Goal: Task Accomplishment & Management: Manage account settings

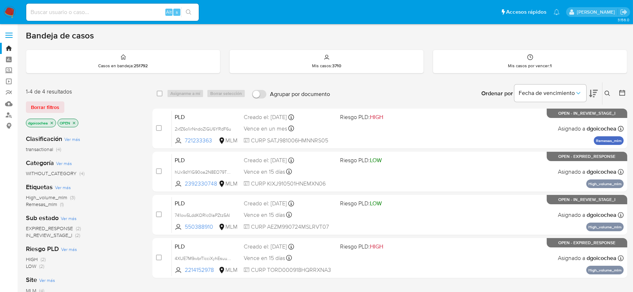
click at [540, 104] on div "Fecha de vencimiento" at bounding box center [550, 93] width 72 height 22
click at [609, 94] on icon at bounding box center [607, 93] width 5 height 5
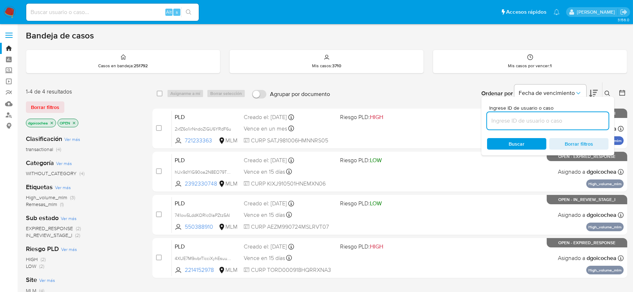
click at [547, 121] on input at bounding box center [547, 120] width 121 height 9
type input "103564669"
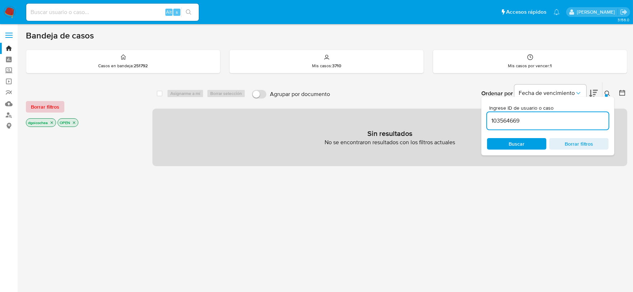
click at [41, 102] on span "Borrar filtros" at bounding box center [45, 107] width 28 height 10
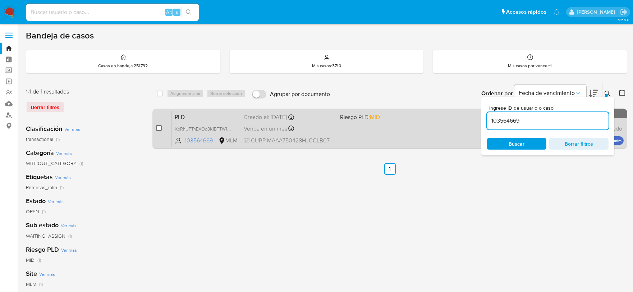
click at [160, 129] on input "checkbox" at bounding box center [159, 128] width 6 height 6
checkbox input "true"
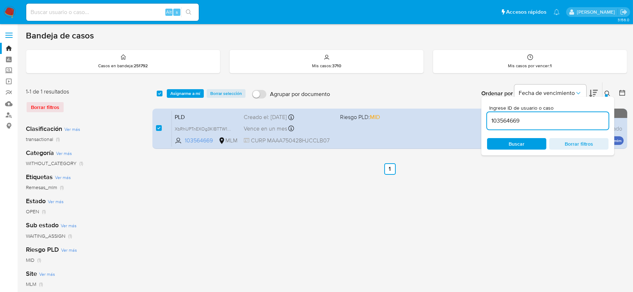
click at [510, 117] on input "103564669" at bounding box center [547, 120] width 121 height 9
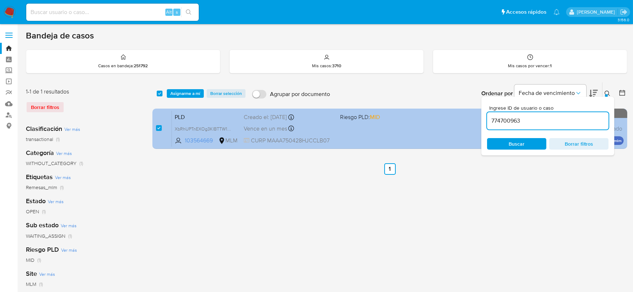
type input "774700963"
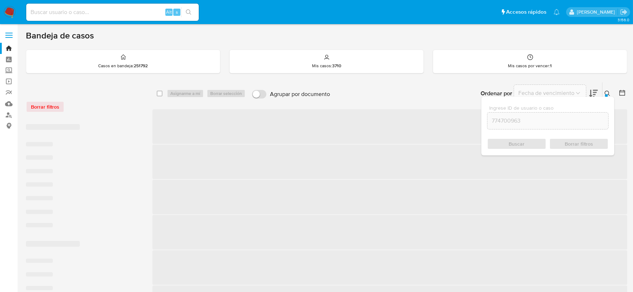
checkbox input "false"
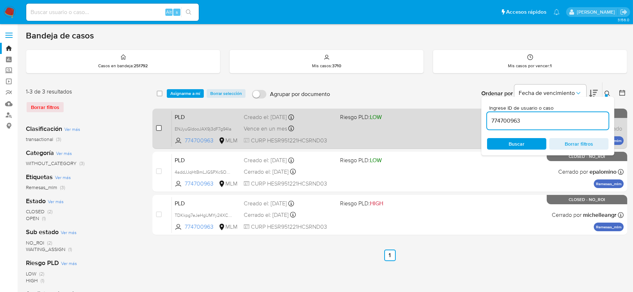
click at [157, 129] on input "checkbox" at bounding box center [159, 128] width 6 height 6
checkbox input "true"
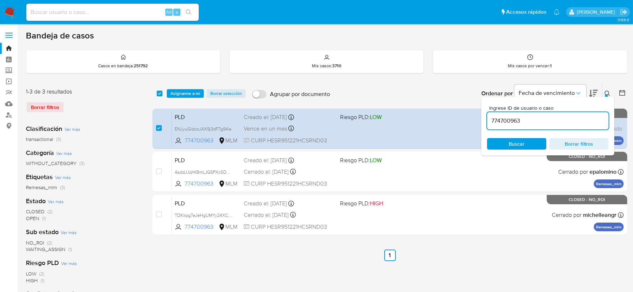
click at [509, 119] on input "774700963" at bounding box center [547, 120] width 121 height 9
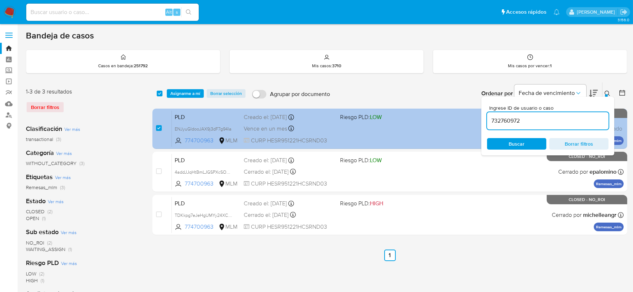
type input "732760972"
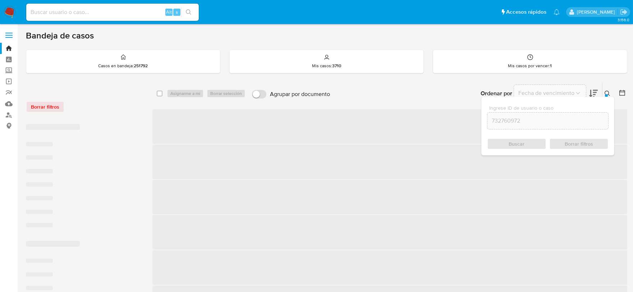
checkbox input "false"
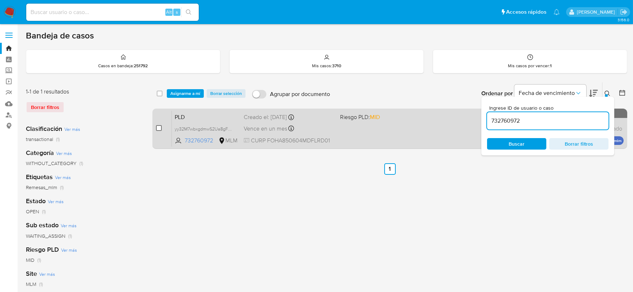
click at [159, 127] on input "checkbox" at bounding box center [159, 128] width 6 height 6
checkbox input "true"
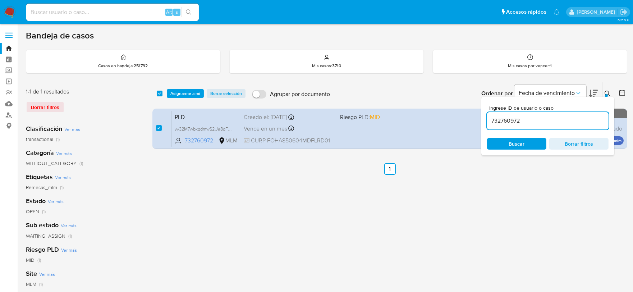
click at [504, 121] on input "732760972" at bounding box center [547, 120] width 121 height 9
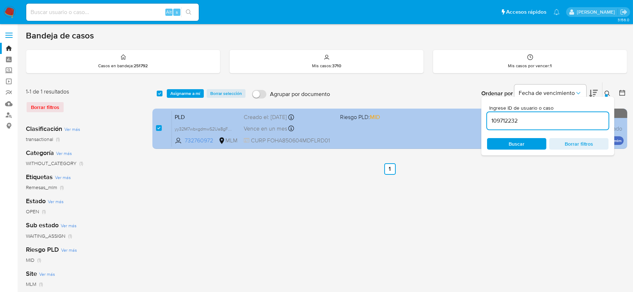
type input "109712232"
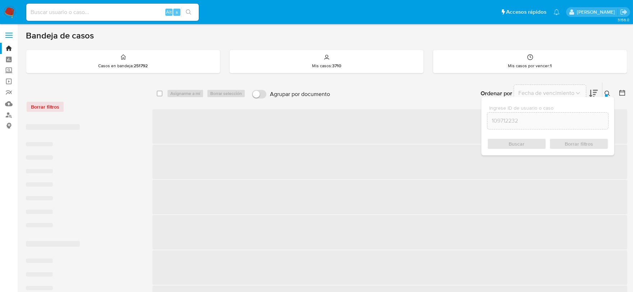
checkbox input "false"
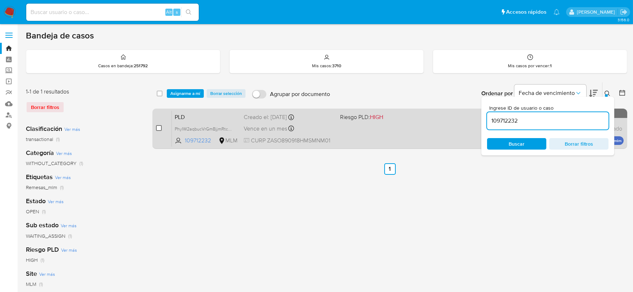
click at [160, 127] on input "checkbox" at bounding box center [159, 128] width 6 height 6
checkbox input "true"
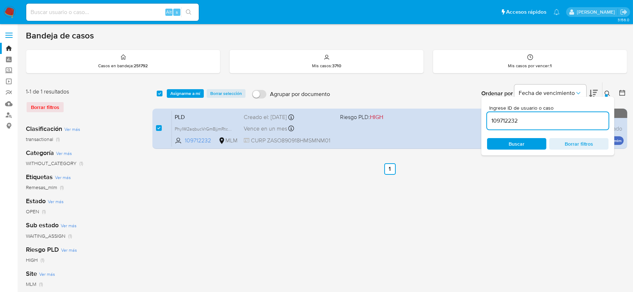
click at [503, 124] on input "109712232" at bounding box center [547, 120] width 121 height 9
type input "1952295437"
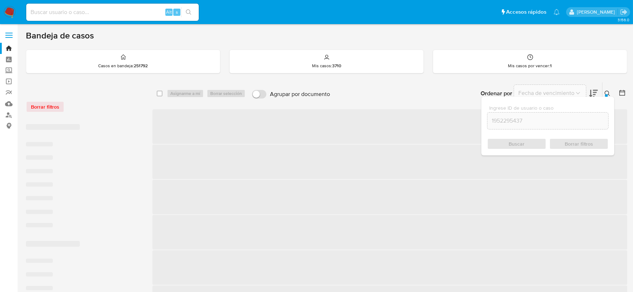
checkbox input "false"
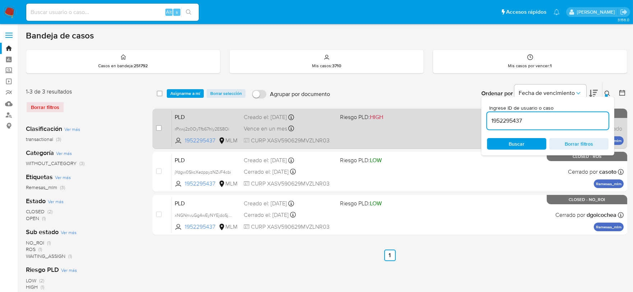
click at [162, 128] on div "case-item-checkbox No es posible asignar el caso" at bounding box center [164, 128] width 16 height 36
click at [159, 125] on input "checkbox" at bounding box center [159, 128] width 6 height 6
checkbox input "true"
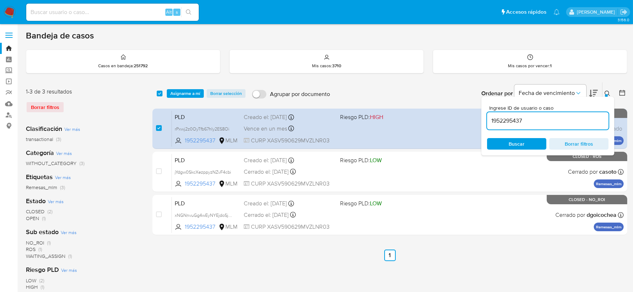
click at [504, 117] on input "1952295437" at bounding box center [547, 120] width 121 height 9
click at [509, 119] on input "1952295437" at bounding box center [547, 120] width 121 height 9
paste input "2549157675"
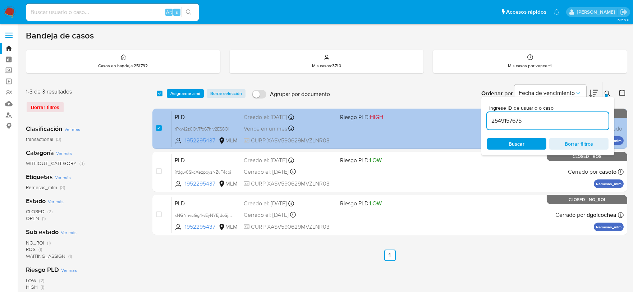
type input "2549157675"
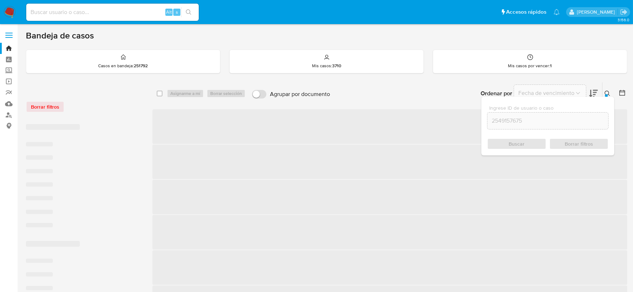
checkbox input "false"
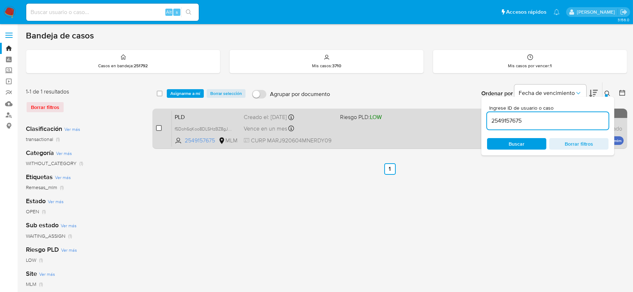
click at [159, 130] on input "checkbox" at bounding box center [159, 128] width 6 height 6
checkbox input "true"
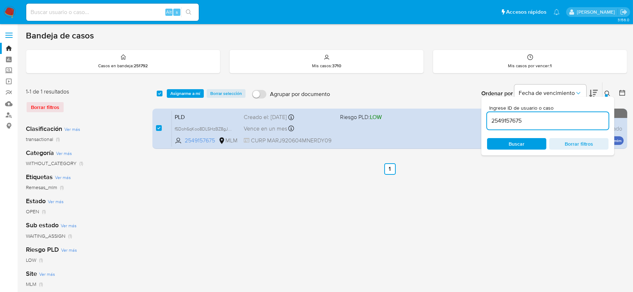
click at [503, 120] on input "2549157675" at bounding box center [547, 120] width 121 height 9
type input "2143660879"
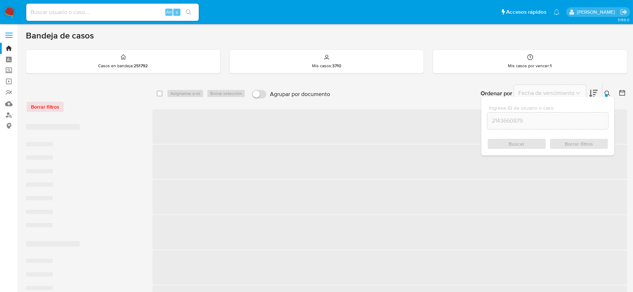
checkbox input "false"
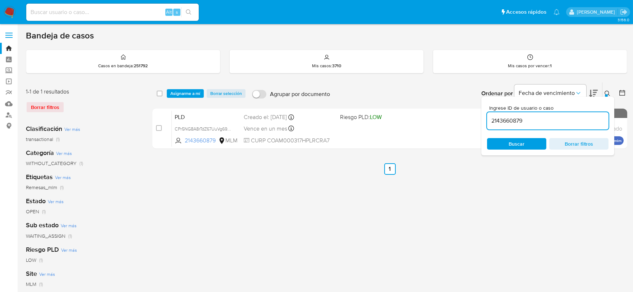
click at [504, 125] on input "2143660879" at bounding box center [547, 120] width 121 height 9
paste input "324667013"
type input "2324667013"
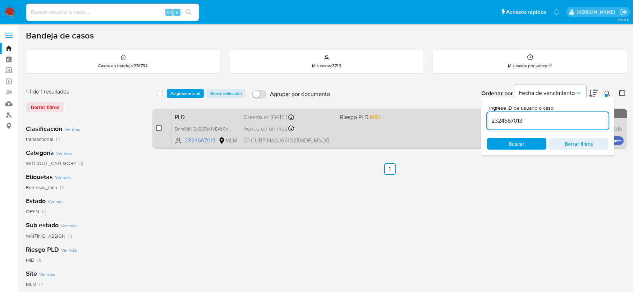
click at [157, 130] on input "checkbox" at bounding box center [159, 128] width 6 height 6
checkbox input "true"
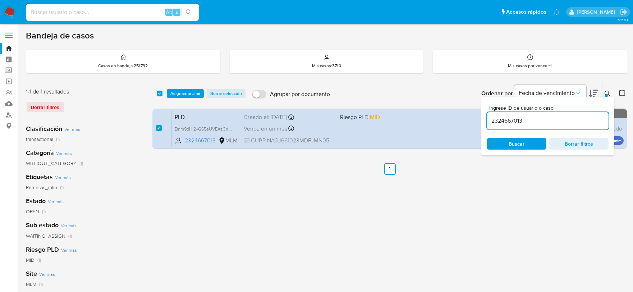
click at [494, 119] on input "2324667013" at bounding box center [547, 120] width 121 height 9
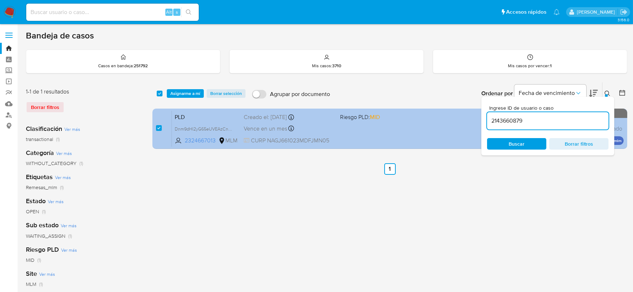
type input "2143660879"
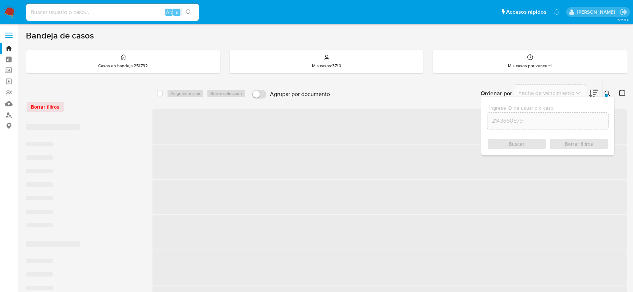
checkbox input "false"
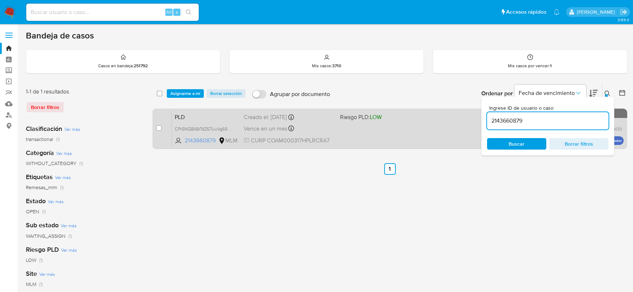
click at [162, 131] on div "case-item-checkbox No es posible asignar el caso" at bounding box center [164, 128] width 16 height 36
click at [160, 128] on input "checkbox" at bounding box center [159, 128] width 6 height 6
checkbox input "true"
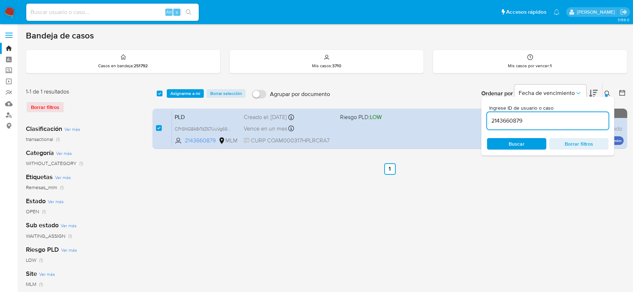
click at [514, 121] on input "2143660879" at bounding box center [547, 120] width 121 height 9
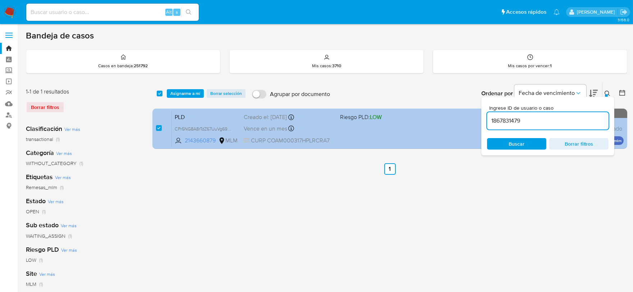
type input "1867831479"
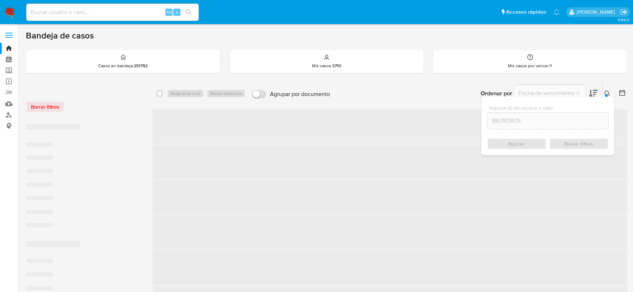
checkbox input "false"
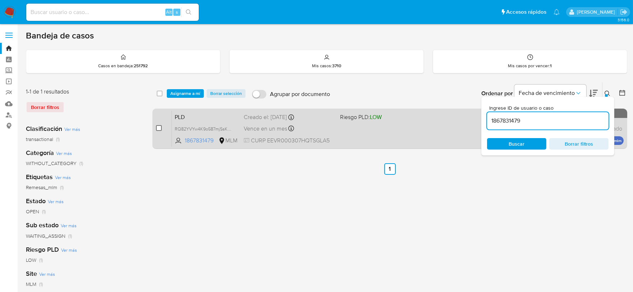
click at [159, 125] on input "checkbox" at bounding box center [159, 128] width 6 height 6
checkbox input "true"
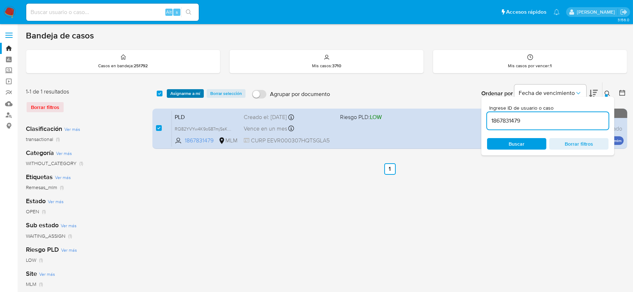
click at [188, 92] on span "Asignarme a mí" at bounding box center [185, 93] width 30 height 7
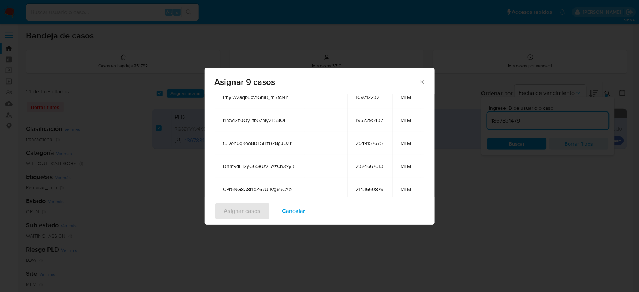
scroll to position [141, 0]
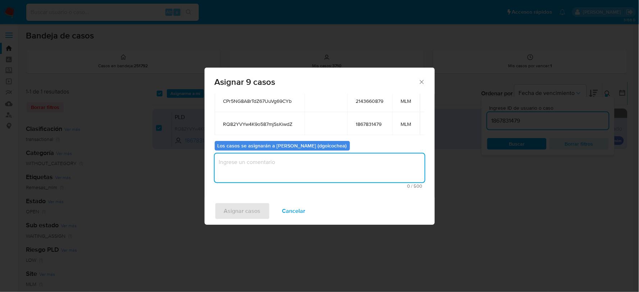
click at [278, 159] on textarea "assign-modal" at bounding box center [320, 167] width 210 height 29
type textarea "DG"
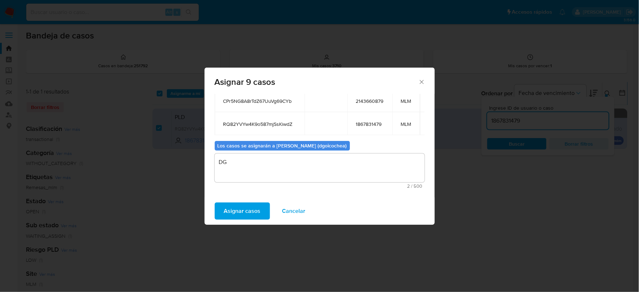
click at [227, 206] on span "Asignar casos" at bounding box center [242, 211] width 37 height 16
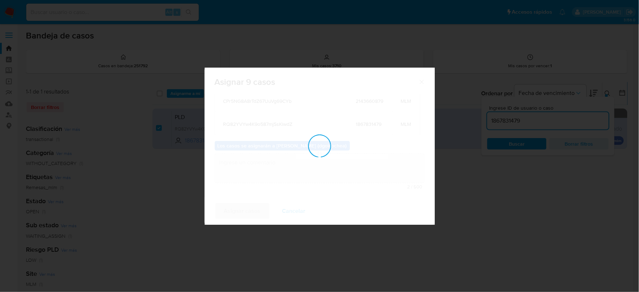
checkbox input "false"
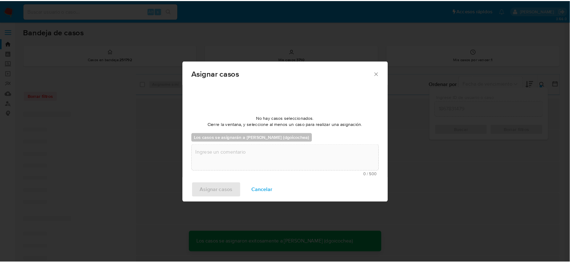
scroll to position [43, 0]
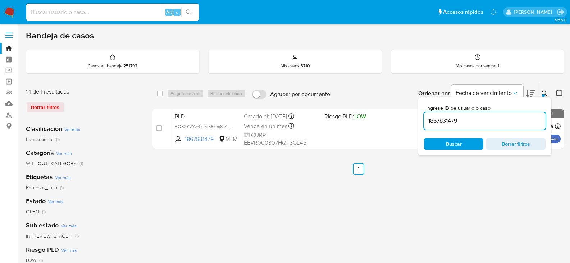
click at [225, 211] on div "select-all-cases-checkbox Asignarme a mí Borrar selección Agrupar por documento…" at bounding box center [358, 240] width 412 height 316
